Goal: Book appointment/travel/reservation

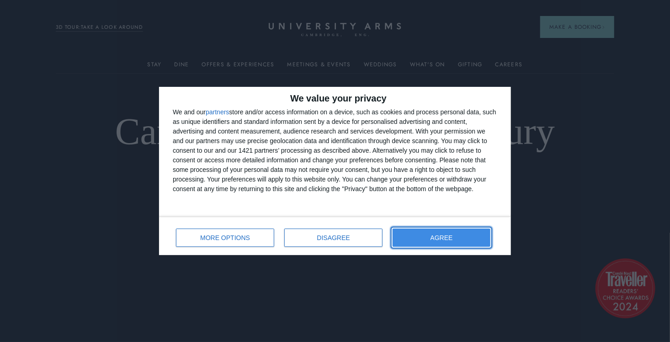
click at [447, 237] on span "AGREE" at bounding box center [441, 237] width 22 height 6
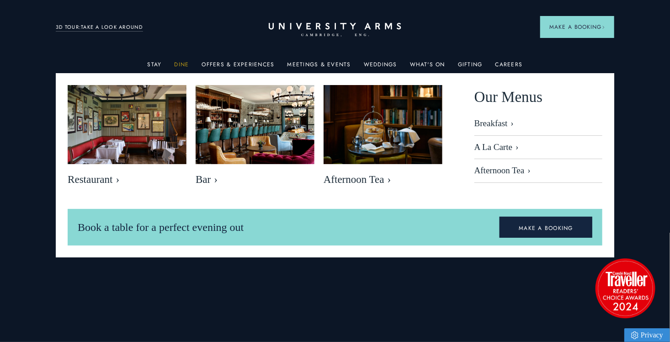
click at [182, 64] on link "Dine" at bounding box center [182, 67] width 15 height 12
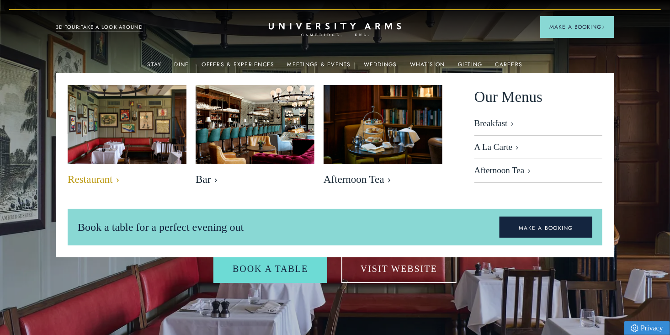
click at [112, 146] on img at bounding box center [127, 124] width 137 height 91
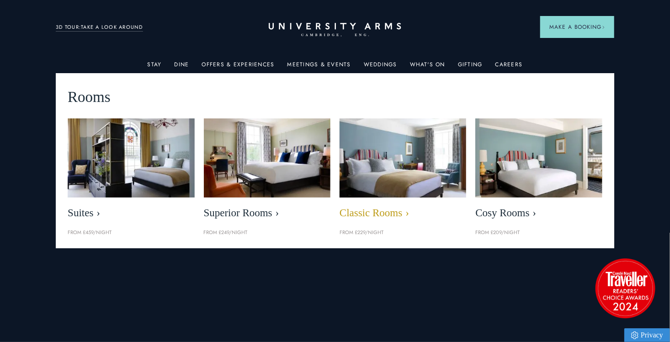
click at [375, 212] on span "Classic Rooms" at bounding box center [402, 213] width 127 height 13
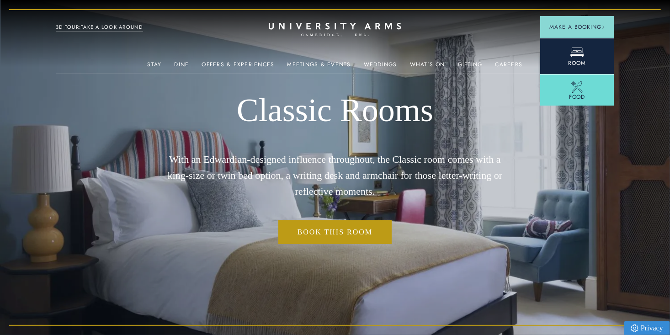
click at [577, 52] on icon at bounding box center [576, 53] width 13 height 10
